Goal: Find specific page/section: Find specific page/section

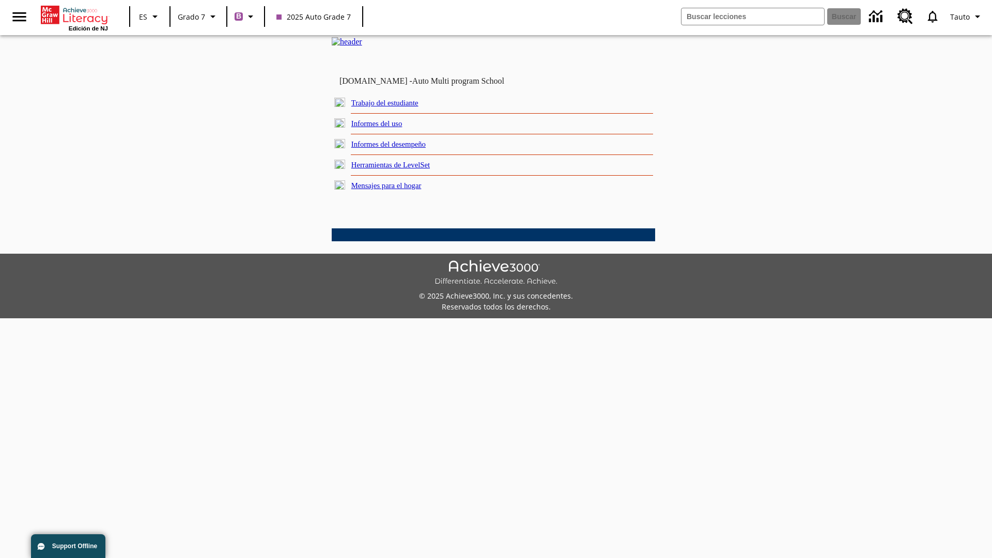
click at [398, 107] on link "Trabajo del estudiante" at bounding box center [384, 103] width 67 height 8
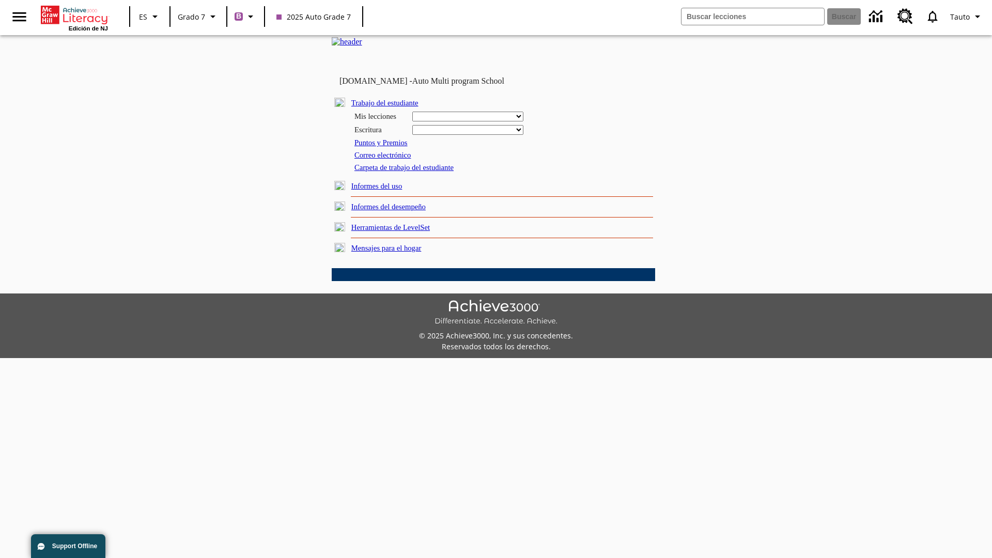
click at [387, 159] on link "Correo electrónico" at bounding box center [382, 155] width 56 height 8
